Goal: Task Accomplishment & Management: Complete application form

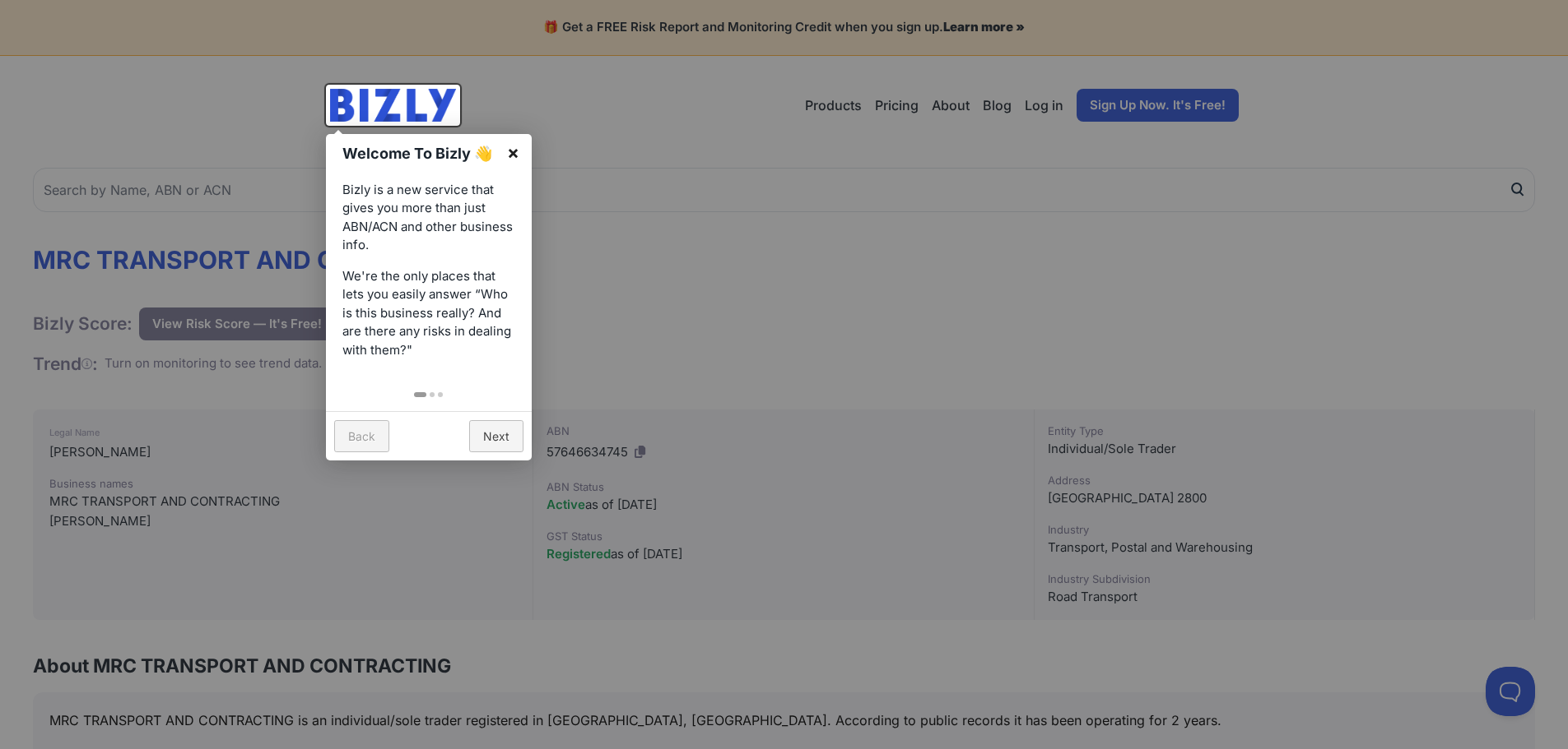
click at [516, 150] on link "×" at bounding box center [513, 152] width 37 height 37
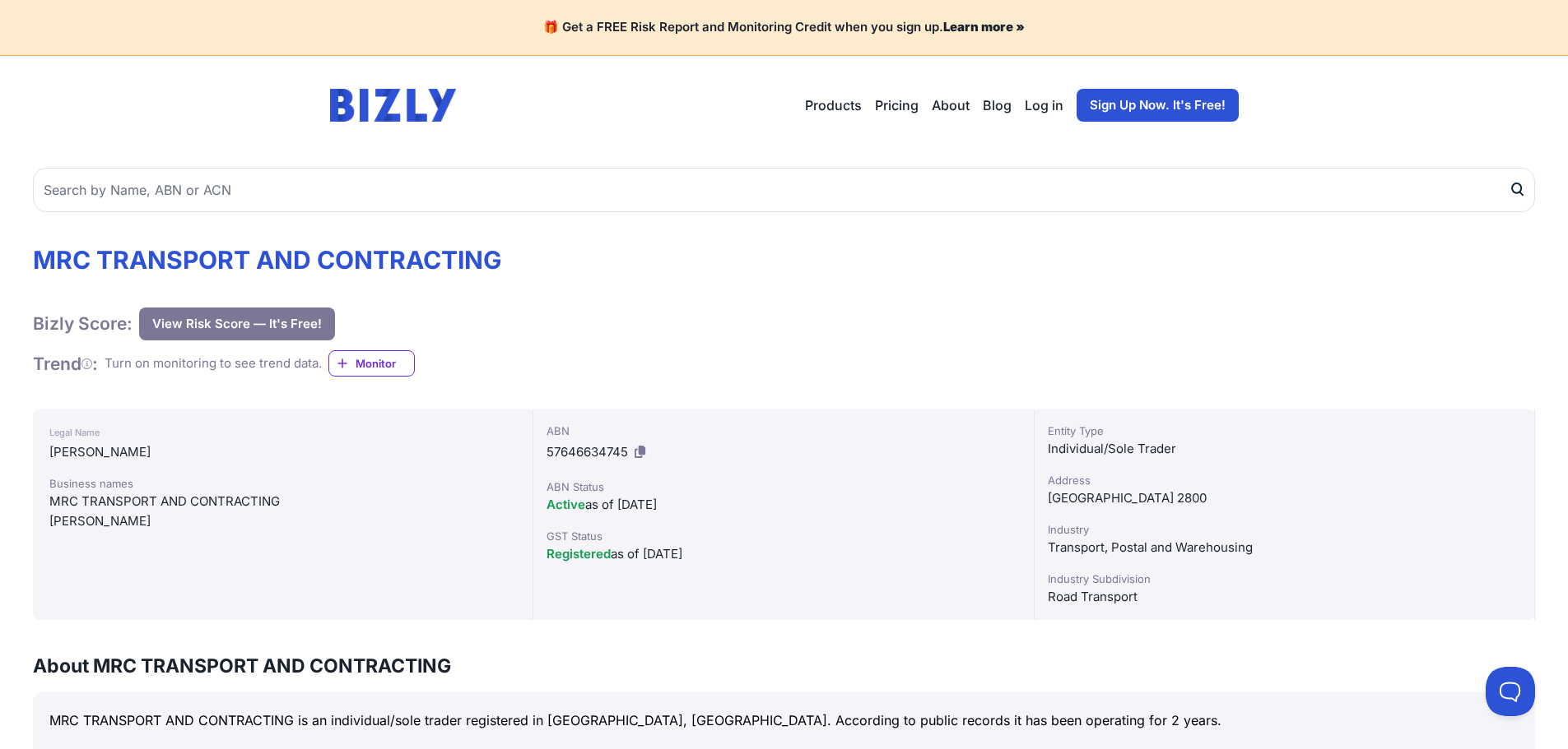
click at [255, 321] on button "View Risk Score — It's Free!" at bounding box center [237, 324] width 196 height 33
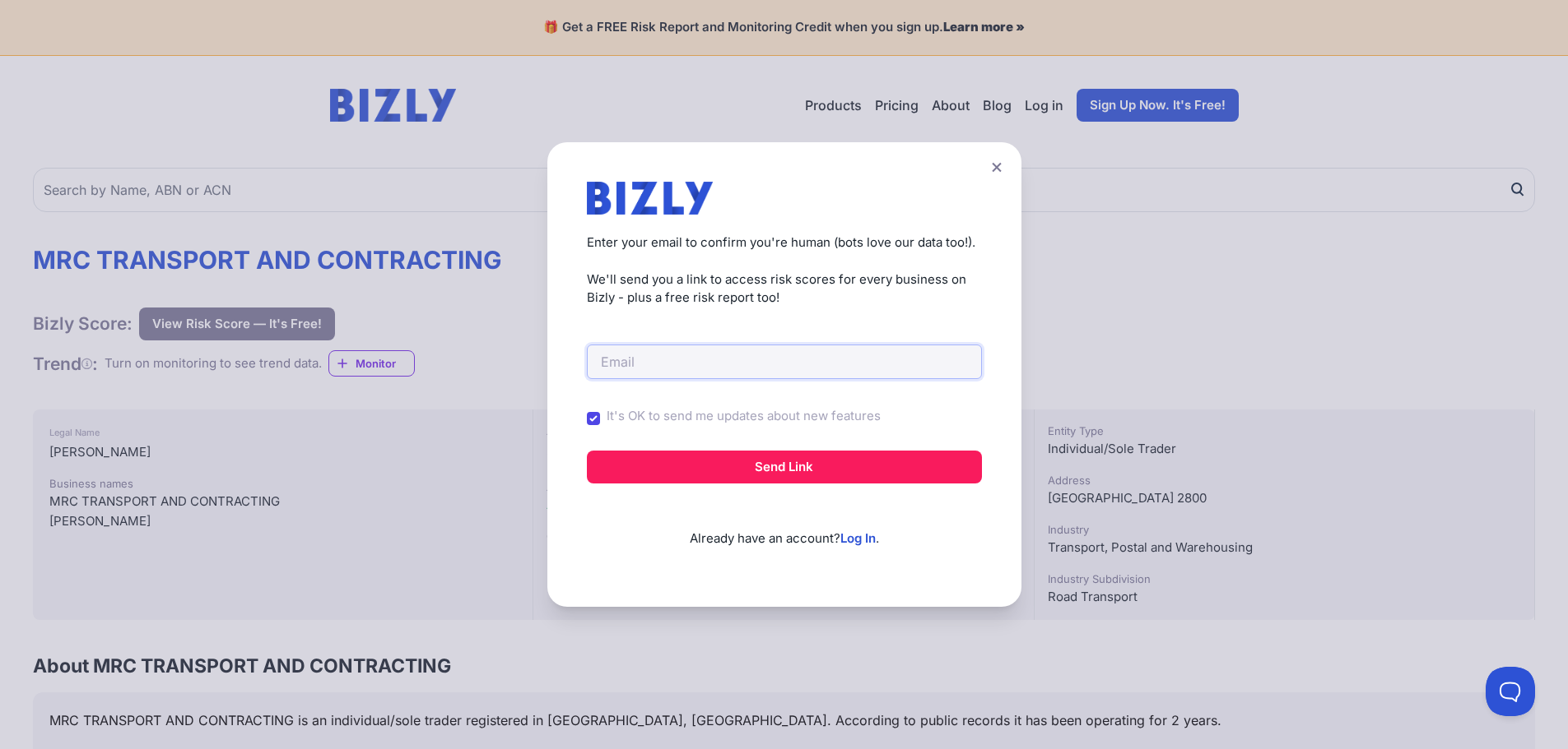
click at [660, 365] on input "email" at bounding box center [785, 362] width 395 height 35
type input "P"
type input "[PERSON_NAME][EMAIL_ADDRESS][PERSON_NAME][PERSON_NAME][DOMAIN_NAME]"
click at [600, 419] on input "It's OK to send me updates about new features" at bounding box center [593, 419] width 13 height 13
checkbox input "false"
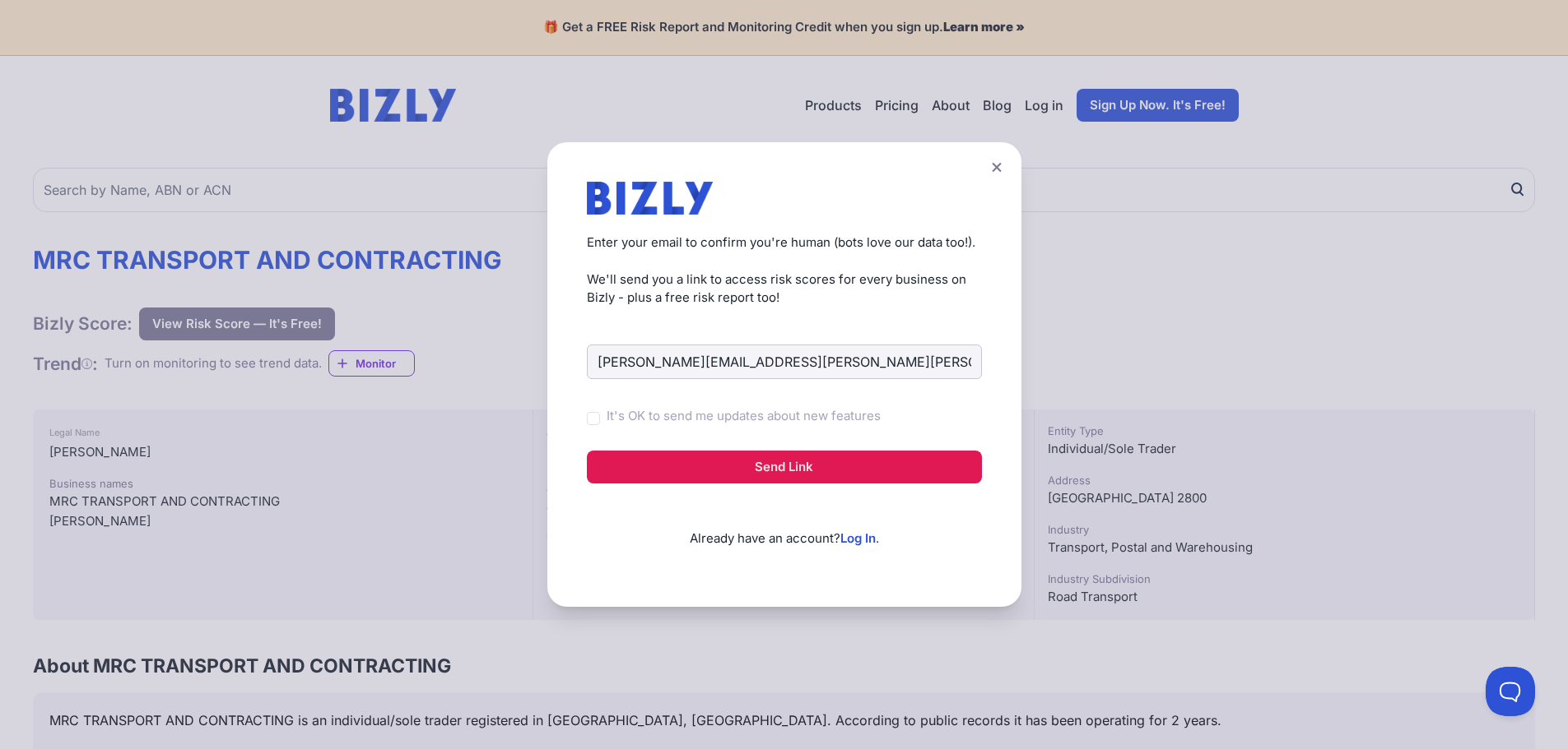
click at [774, 471] on button "Send Link" at bounding box center [785, 467] width 395 height 33
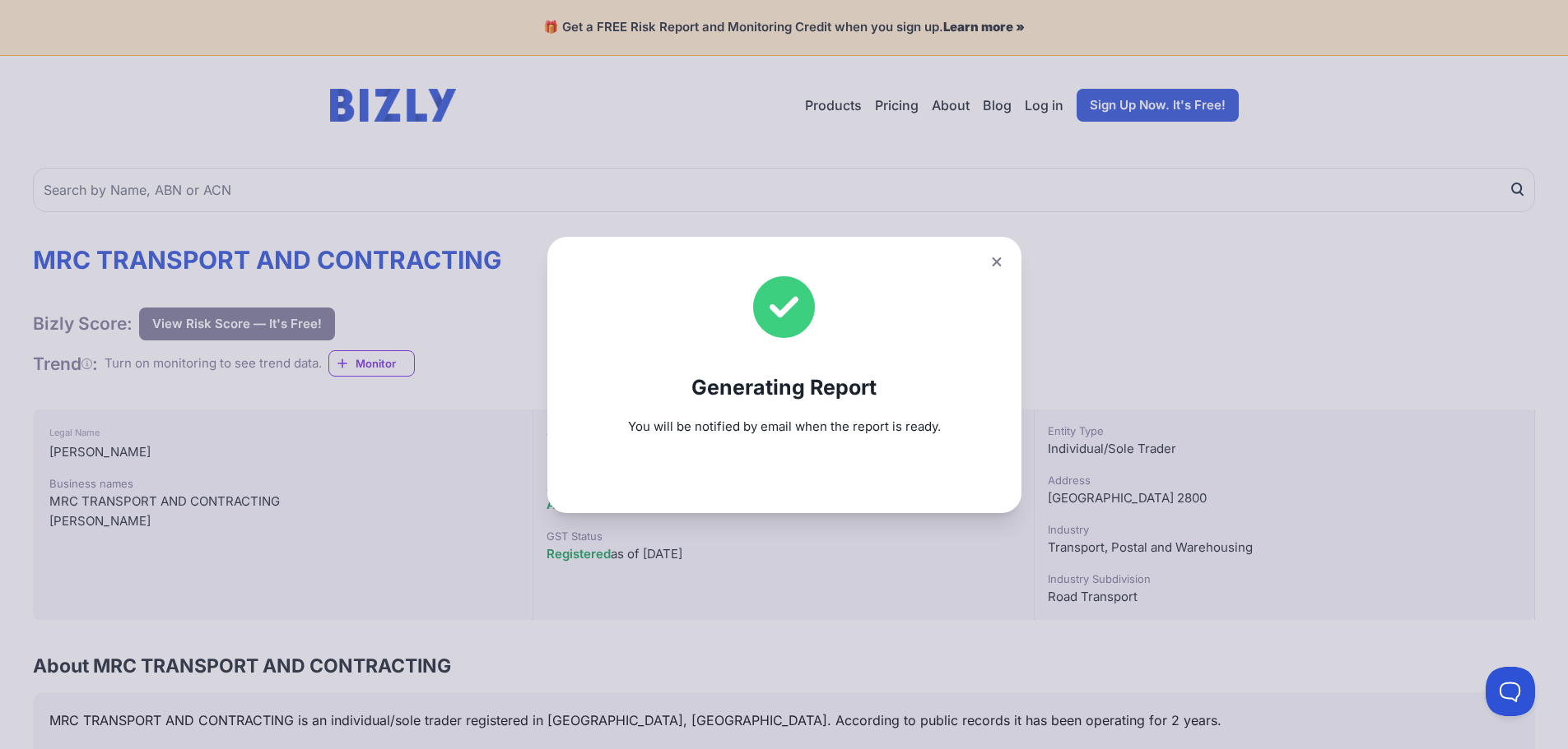
click at [998, 261] on icon at bounding box center [996, 261] width 9 height 10
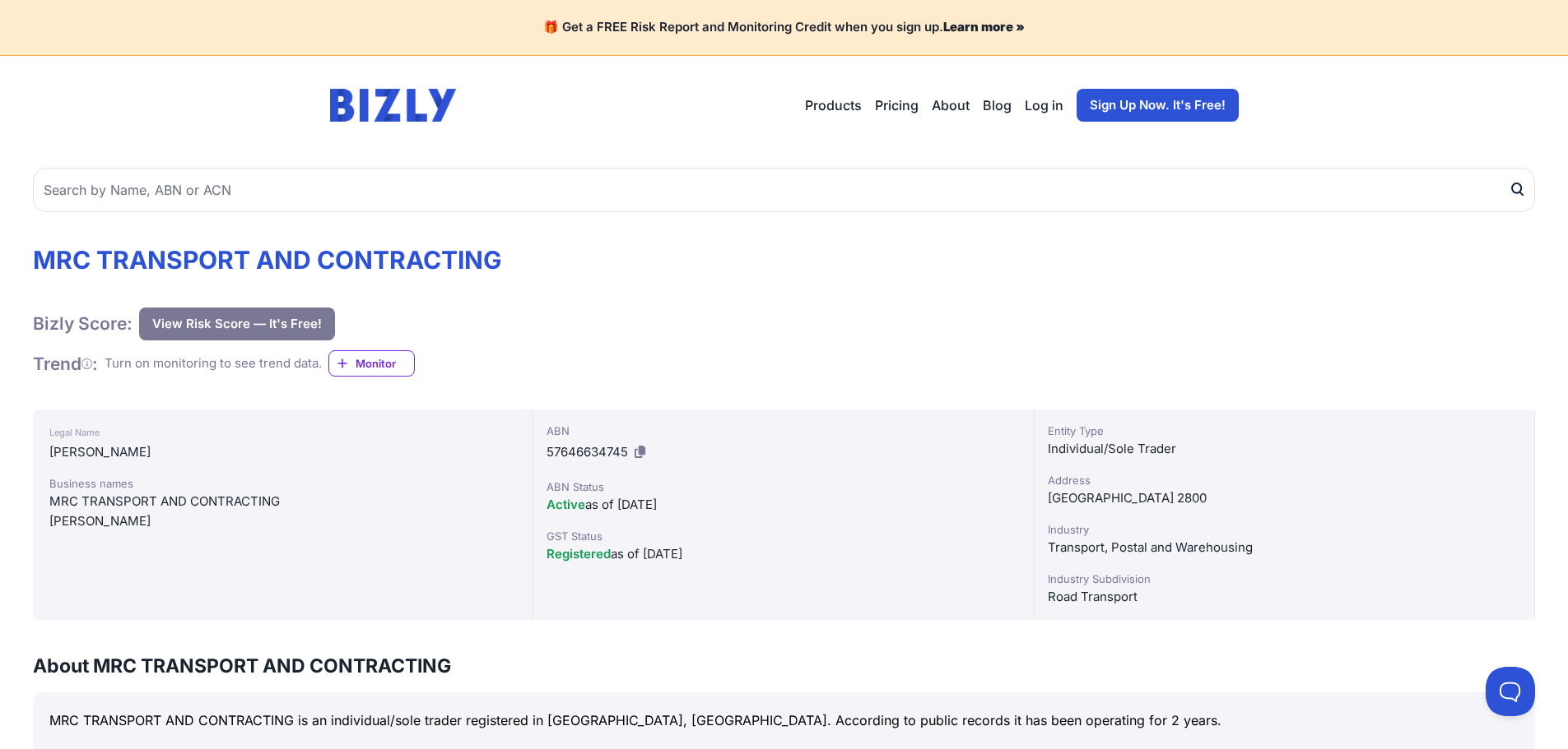
click at [885, 104] on link "Pricing" at bounding box center [896, 105] width 44 height 20
